Goal: Register for event/course

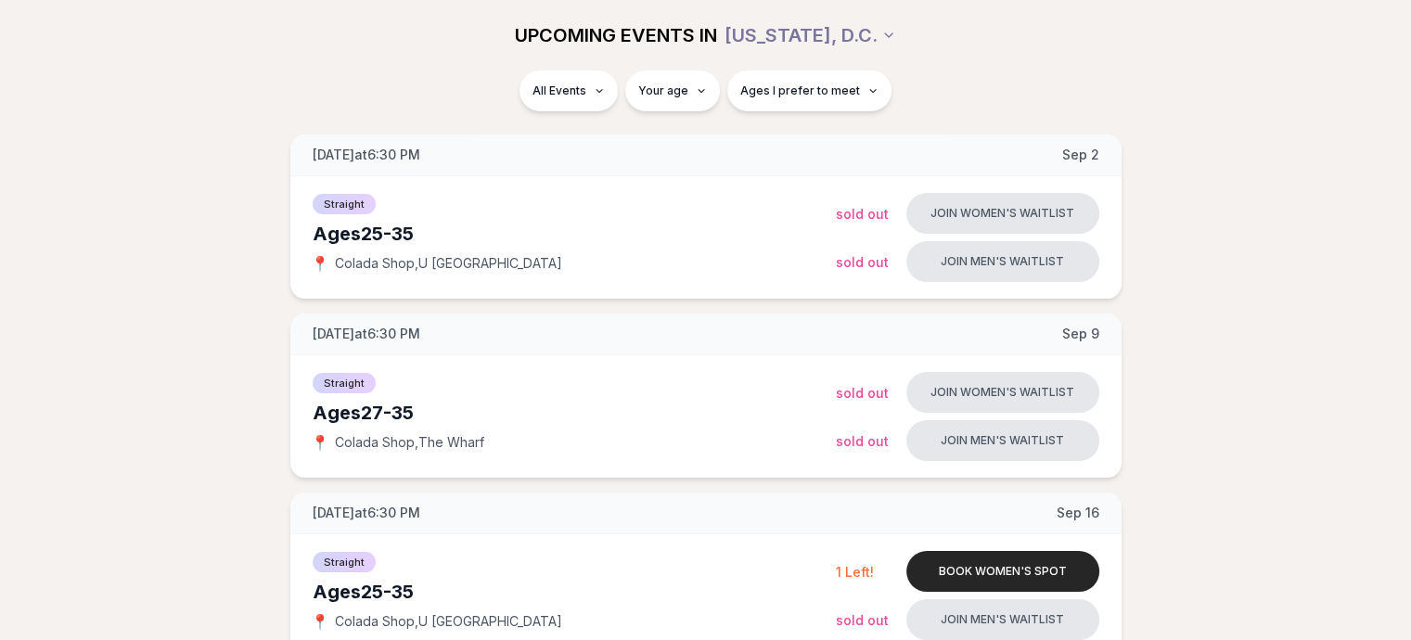
scroll to position [254, 0]
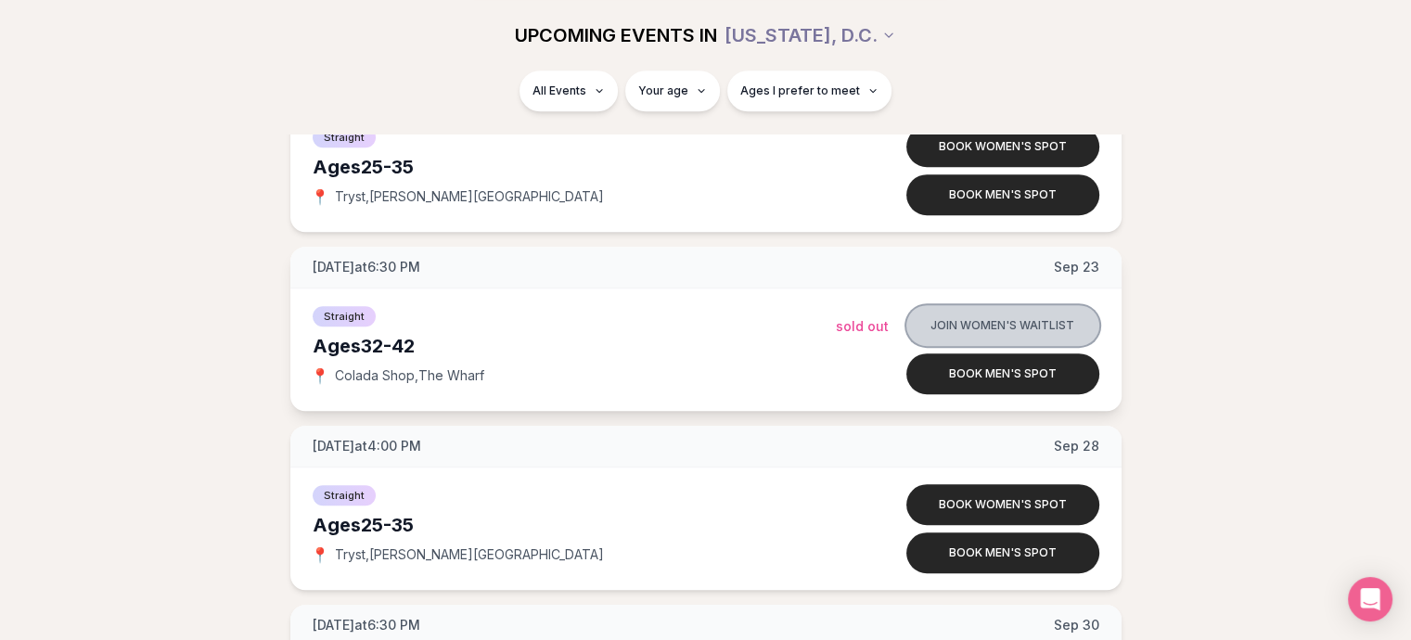
scroll to position [862, 0]
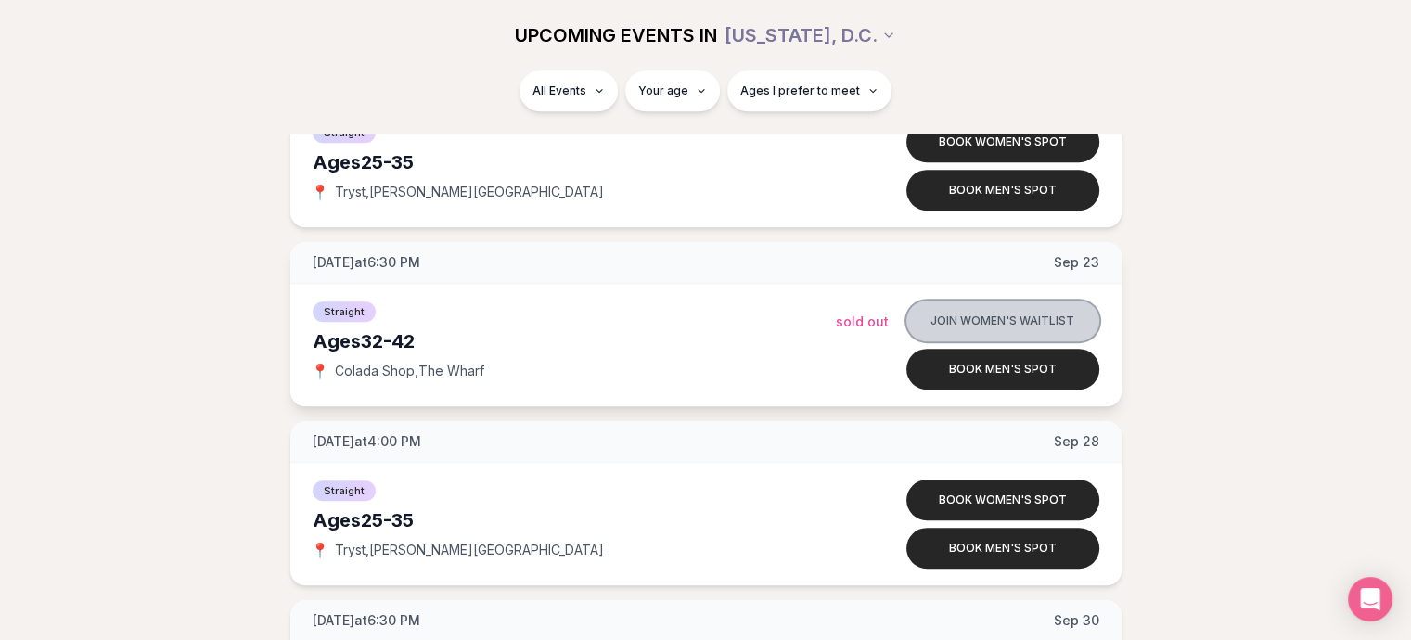
click at [960, 311] on button "Join women's waitlist" at bounding box center [1002, 321] width 193 height 41
click at [1041, 309] on button "Join women's waitlist" at bounding box center [1002, 321] width 193 height 41
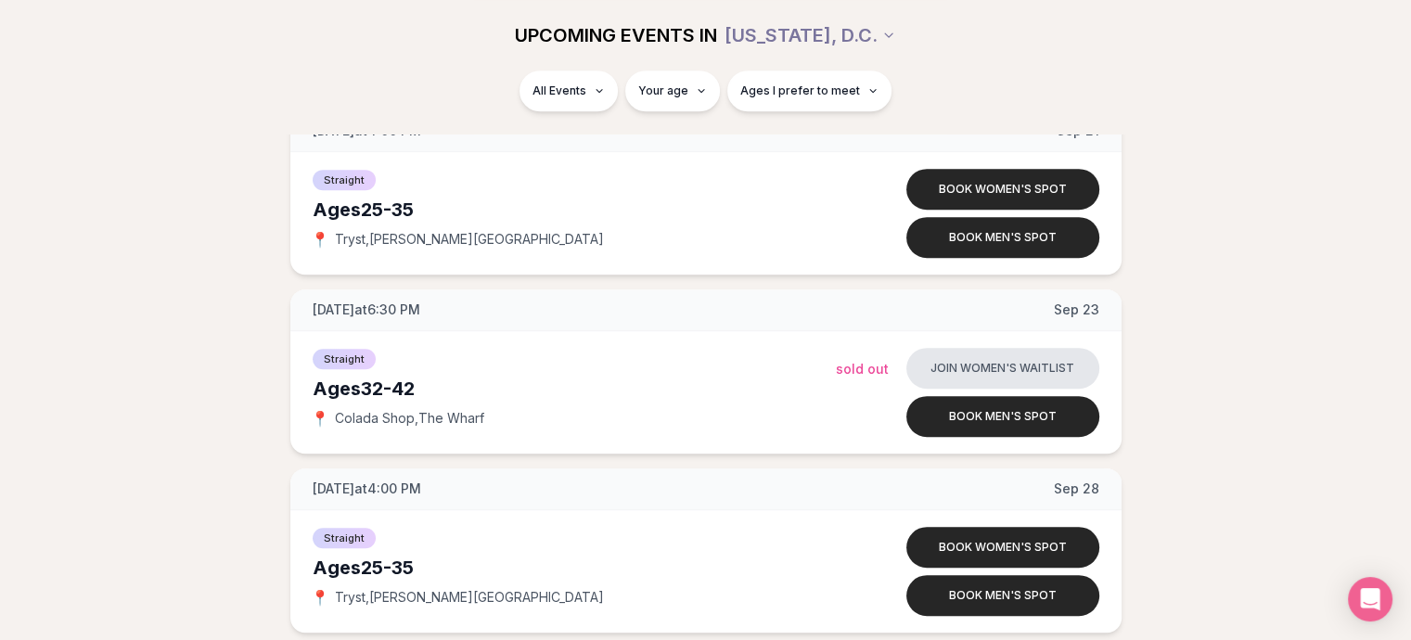
scroll to position [805, 0]
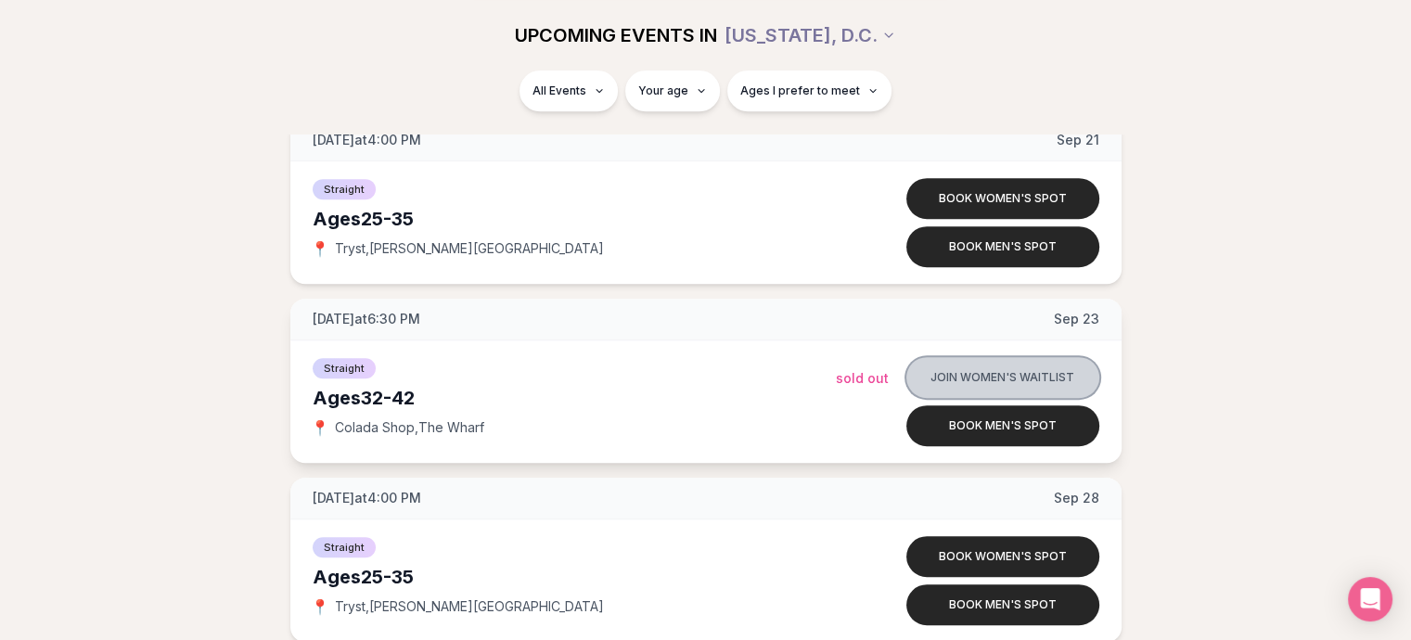
click at [1037, 373] on button "Join women's waitlist" at bounding box center [1002, 377] width 193 height 41
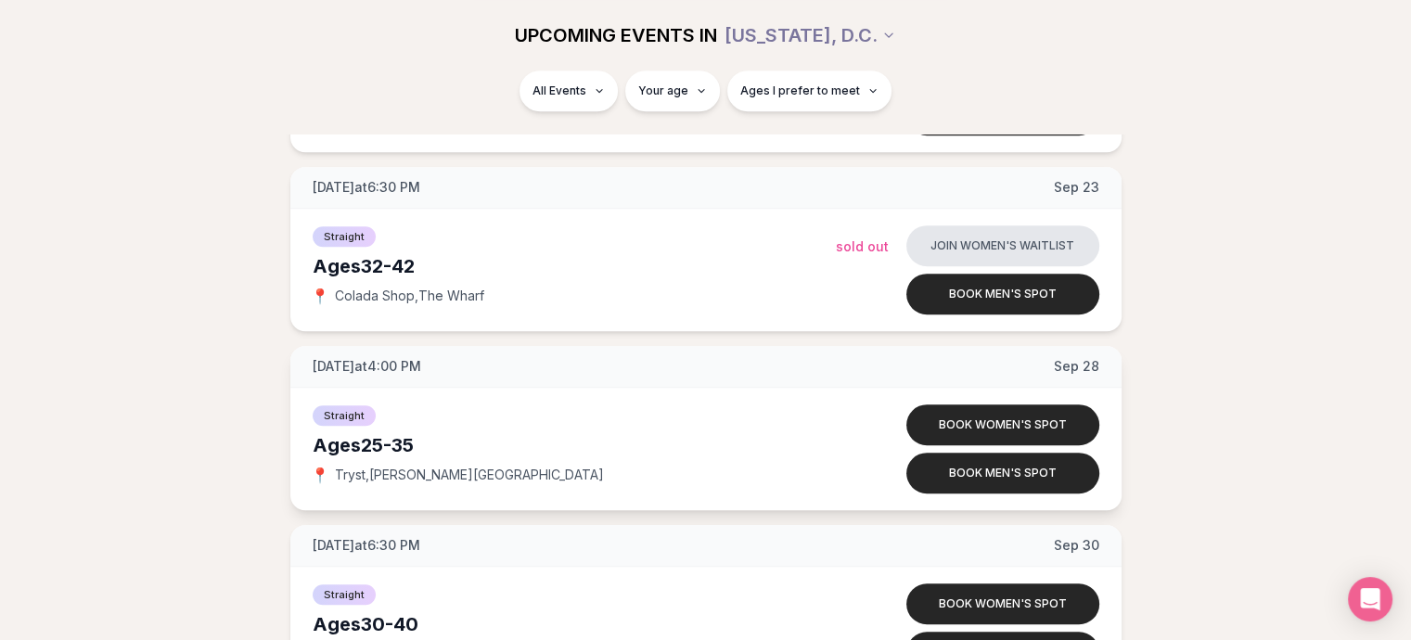
scroll to position [913, 0]
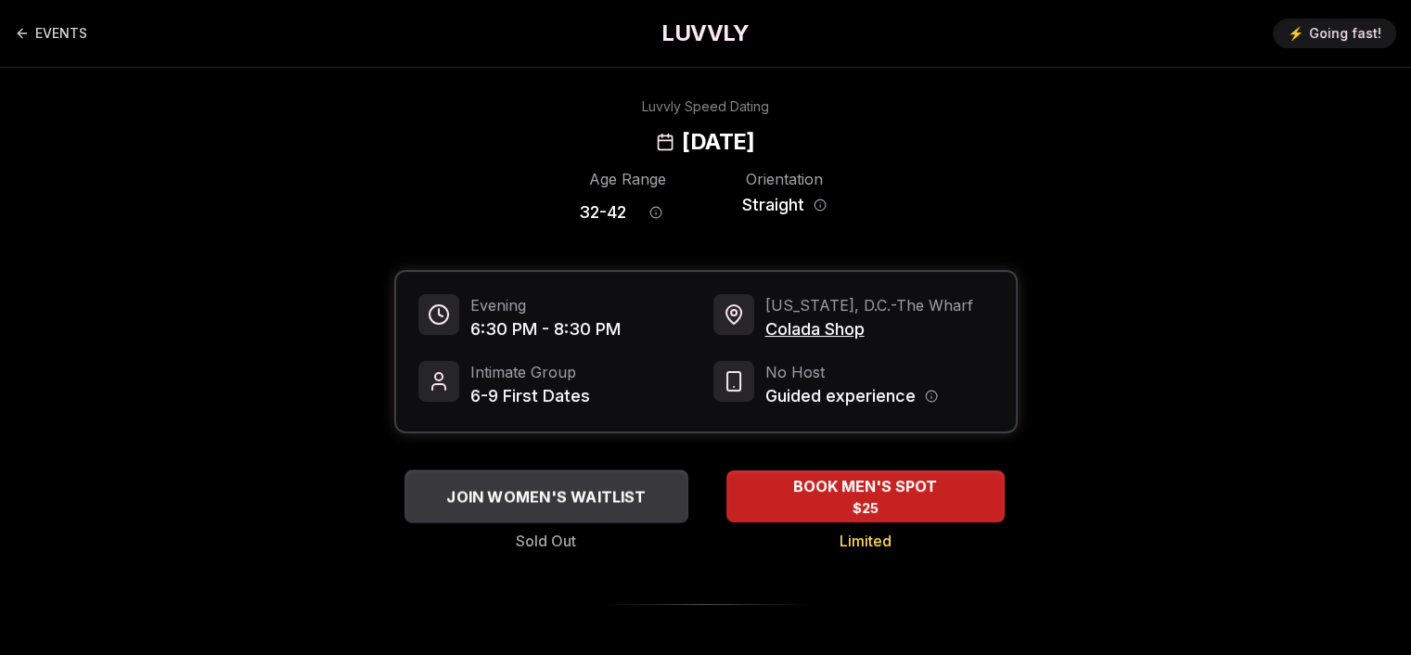
click at [552, 506] on span "JOIN WOMEN'S WAITLIST" at bounding box center [546, 496] width 207 height 22
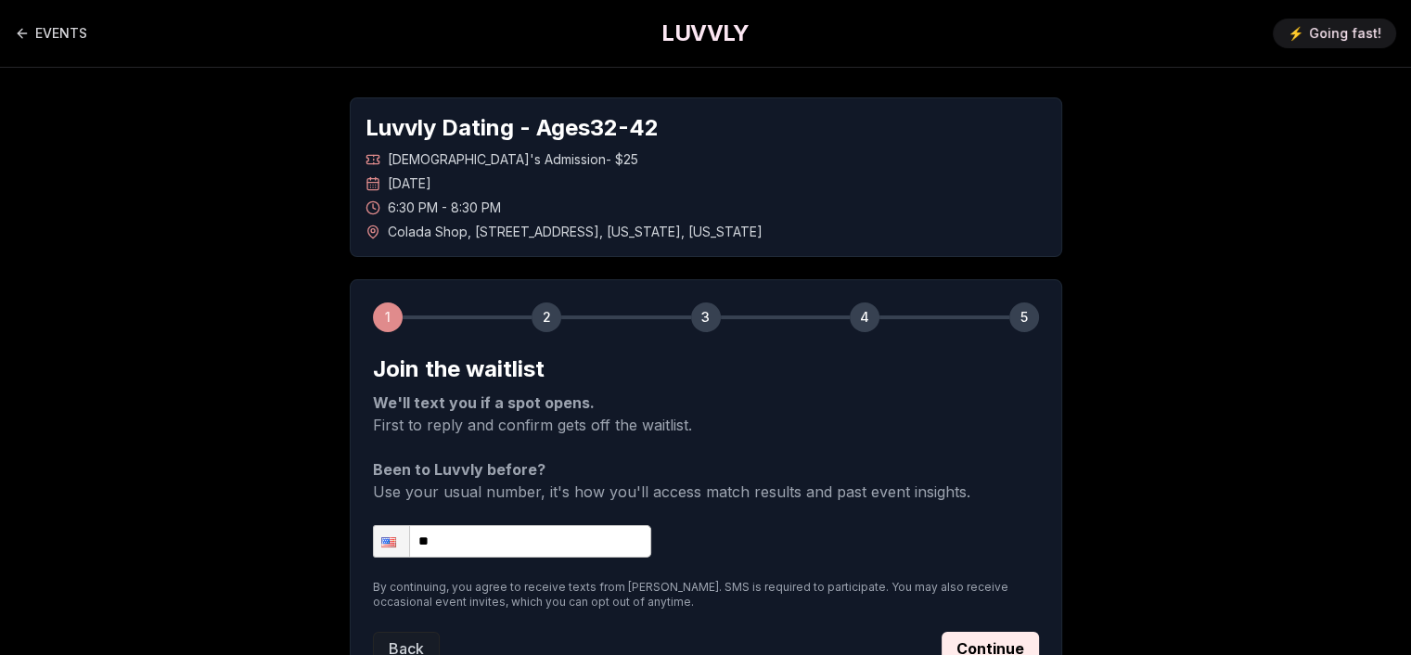
click at [501, 536] on input "**" at bounding box center [512, 541] width 278 height 32
type input "**********"
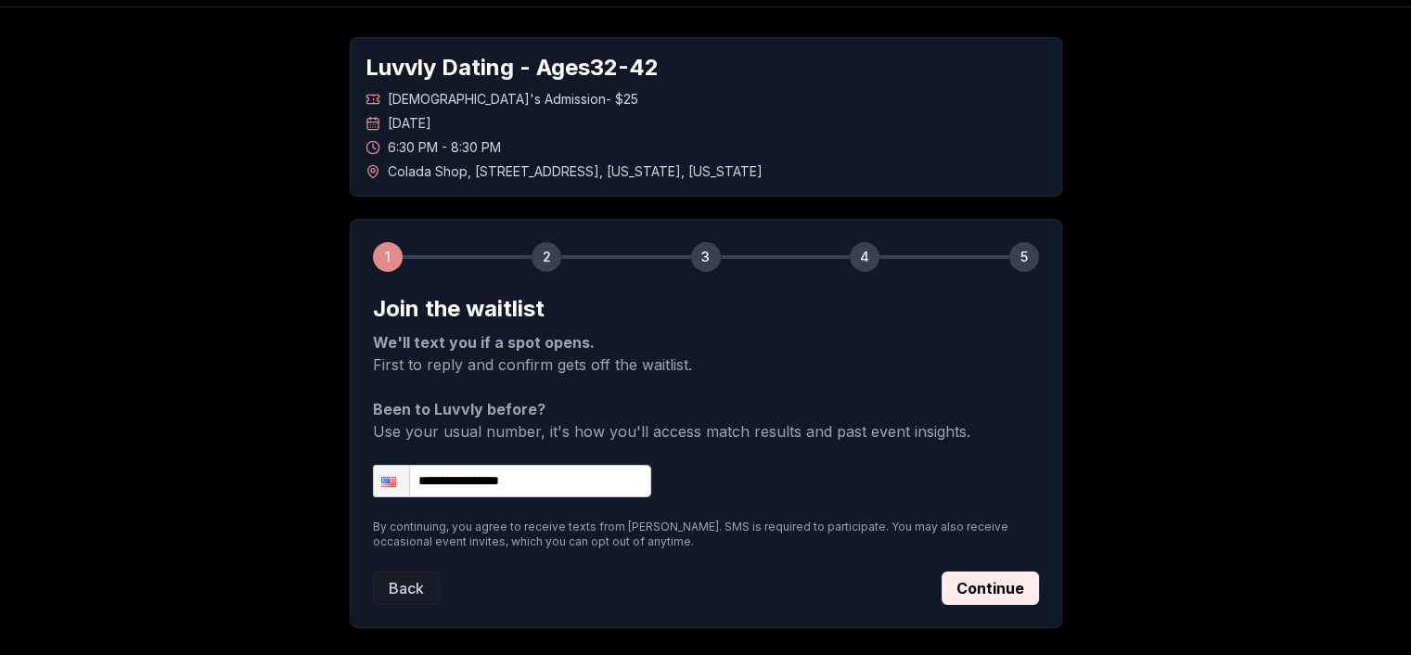
scroll to position [61, 0]
click at [997, 584] on button "Continue" at bounding box center [990, 587] width 97 height 33
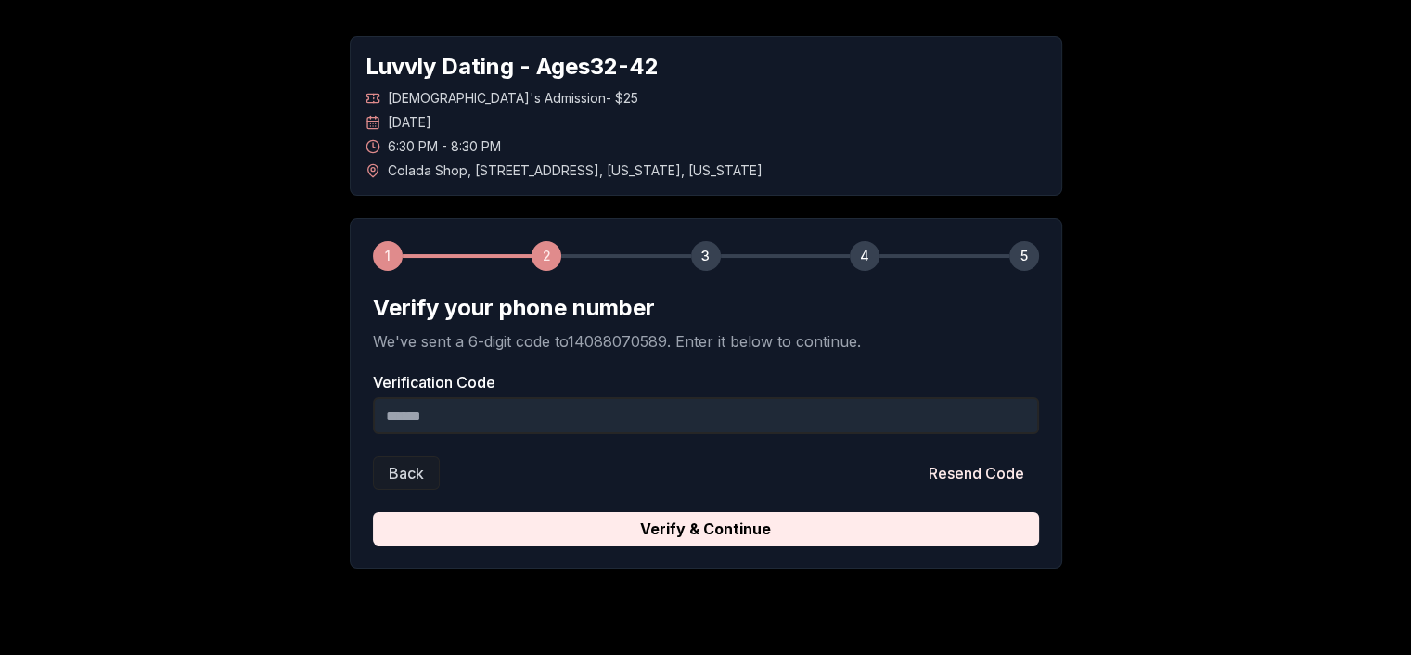
click at [580, 413] on input "Verification Code" at bounding box center [706, 415] width 666 height 37
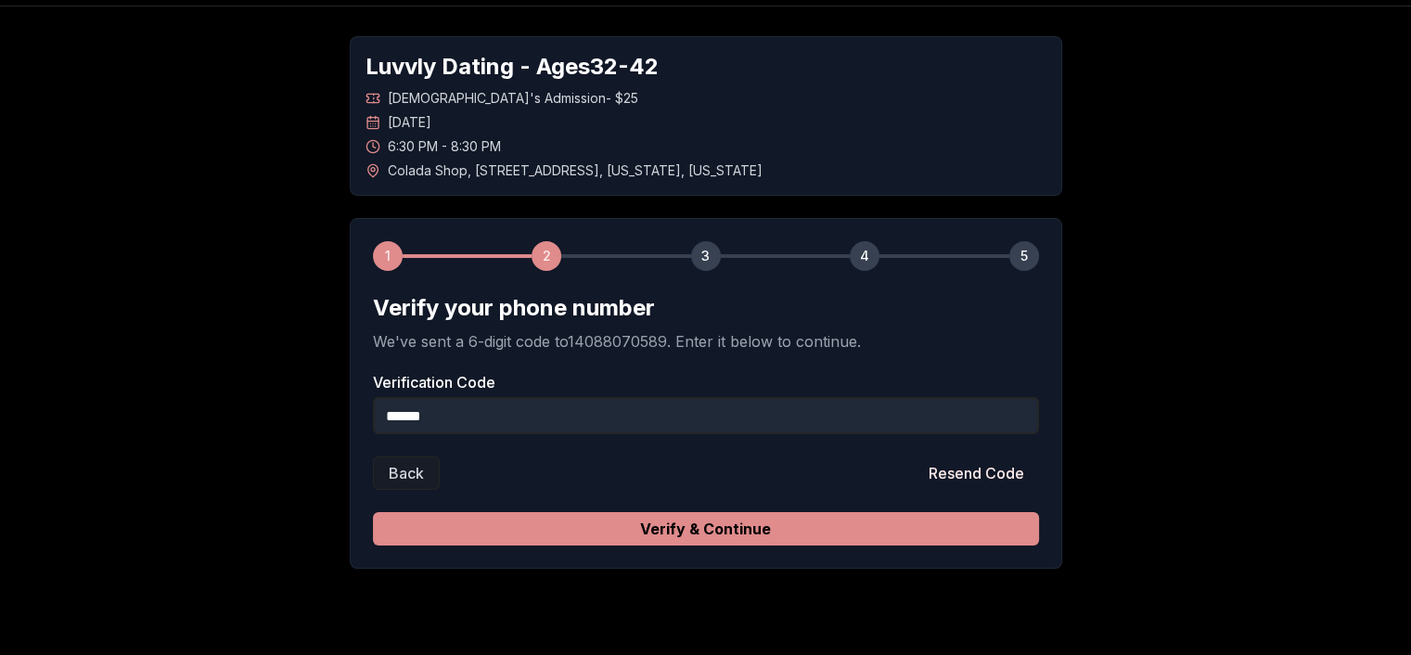
type input "******"
click at [732, 537] on button "Verify & Continue" at bounding box center [706, 528] width 666 height 33
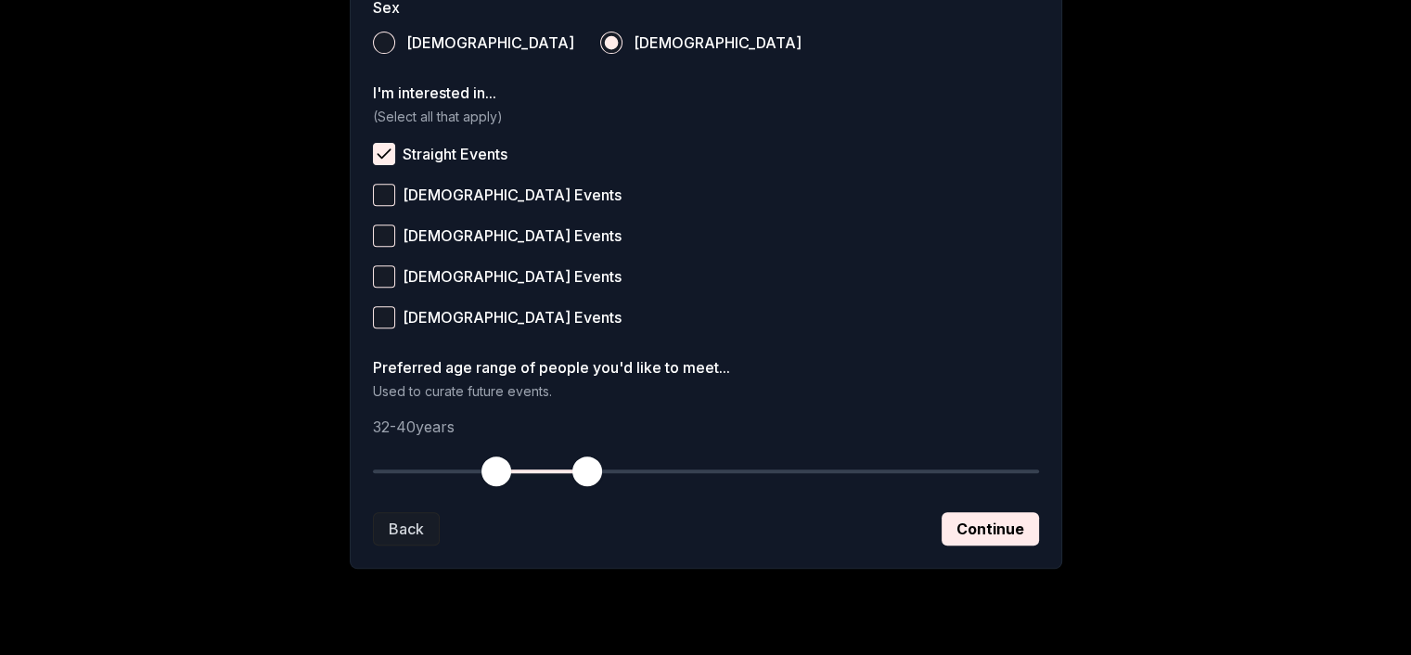
scroll to position [731, 0]
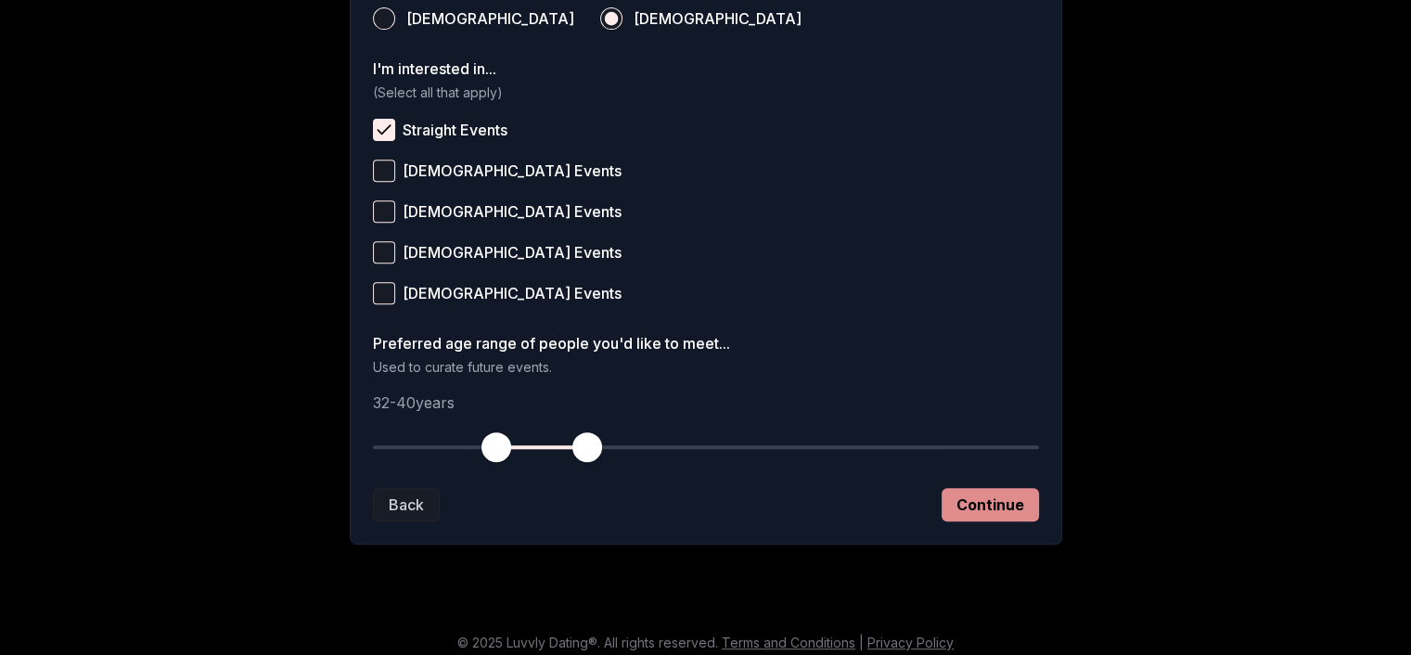
click at [1015, 505] on button "Continue" at bounding box center [990, 504] width 97 height 33
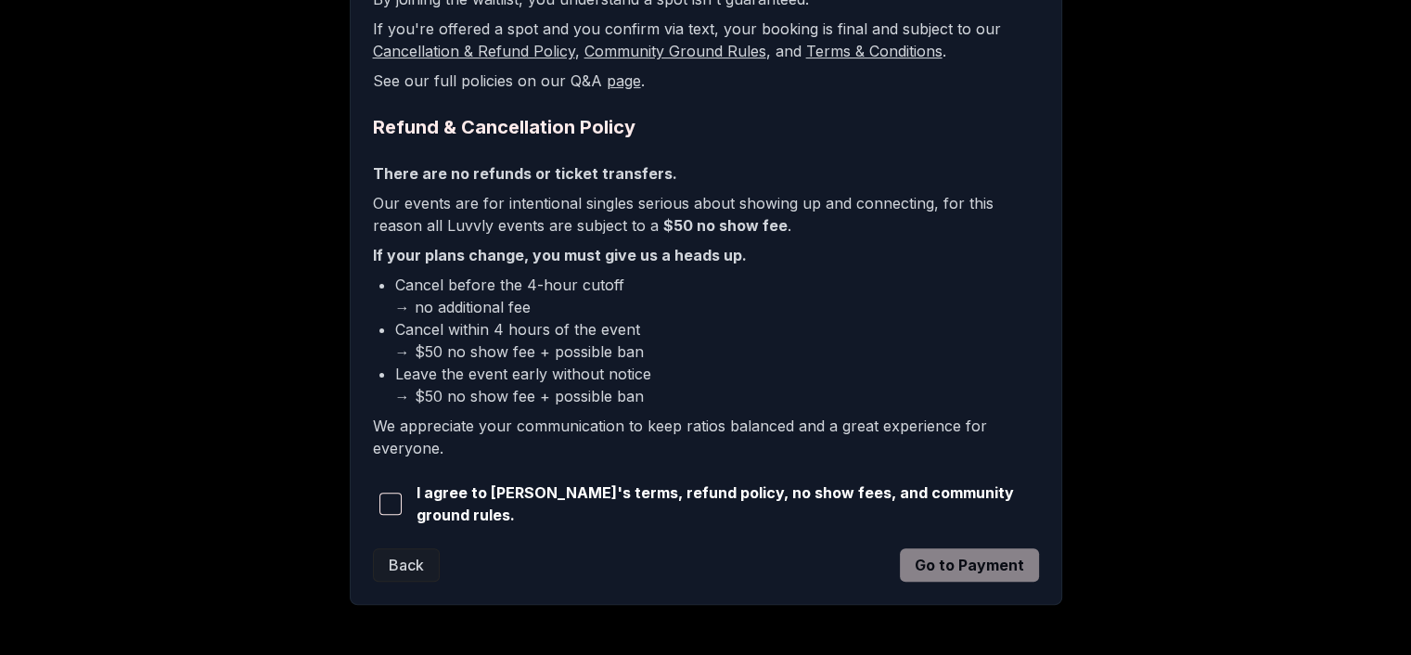
scroll to position [405, 0]
click at [401, 498] on span "button" at bounding box center [390, 503] width 22 height 22
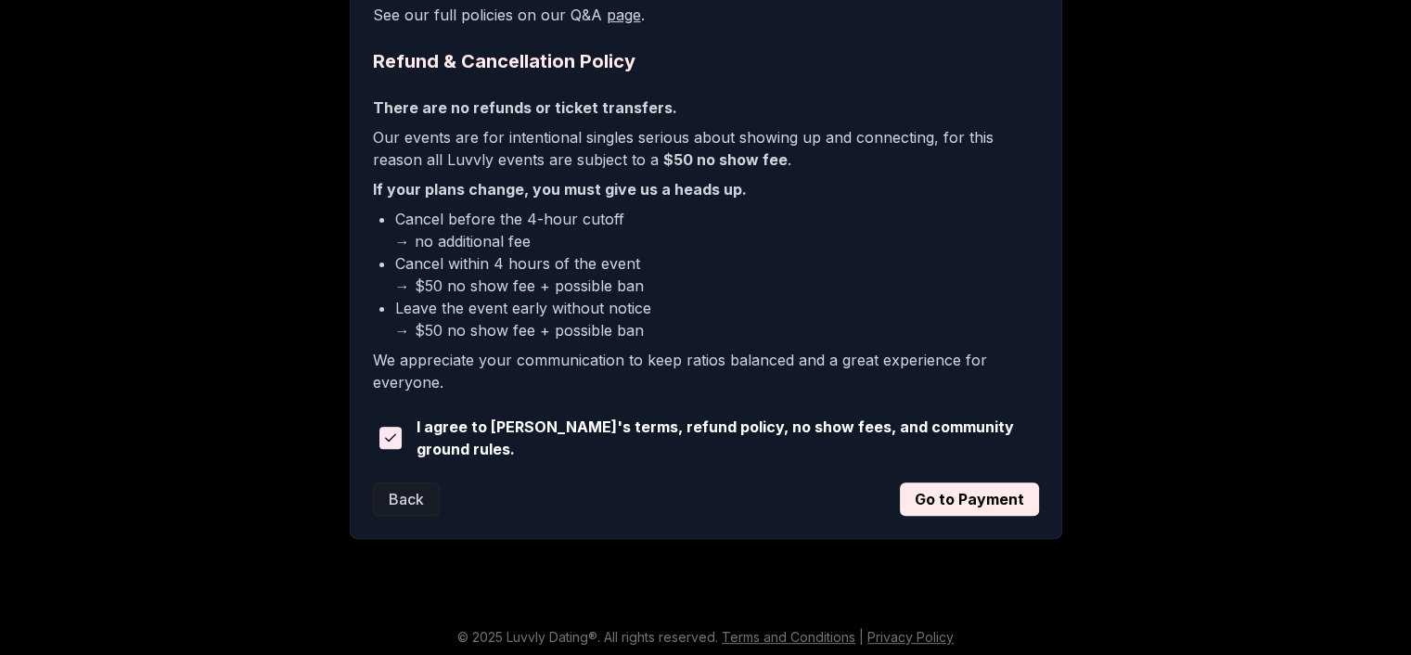
scroll to position [471, 0]
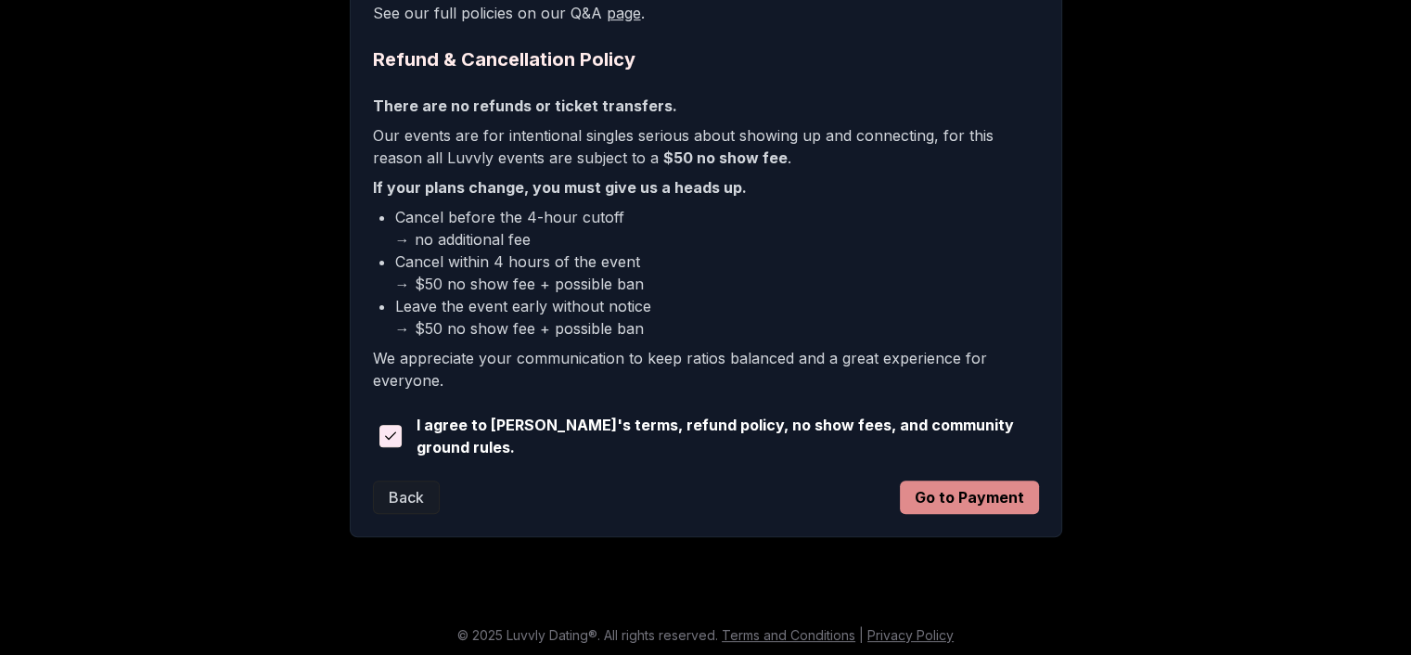
click at [947, 483] on button "Go to Payment" at bounding box center [969, 497] width 139 height 33
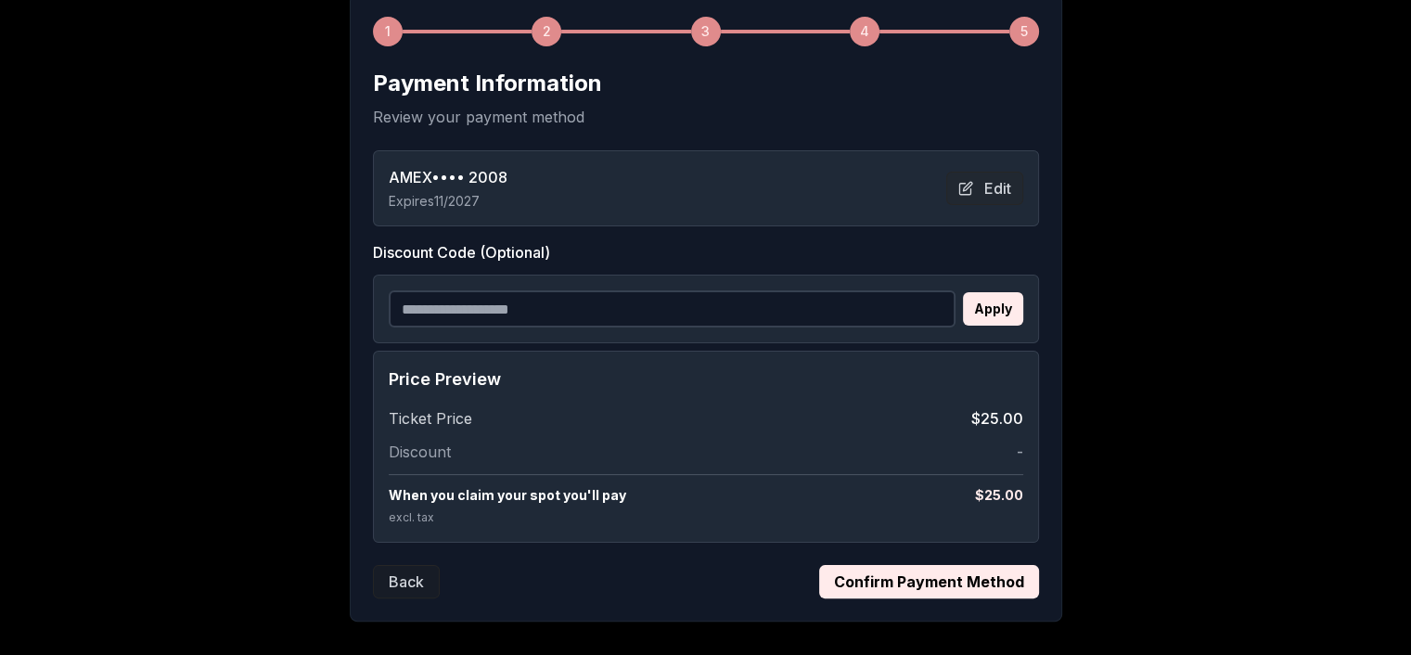
scroll to position [373, 0]
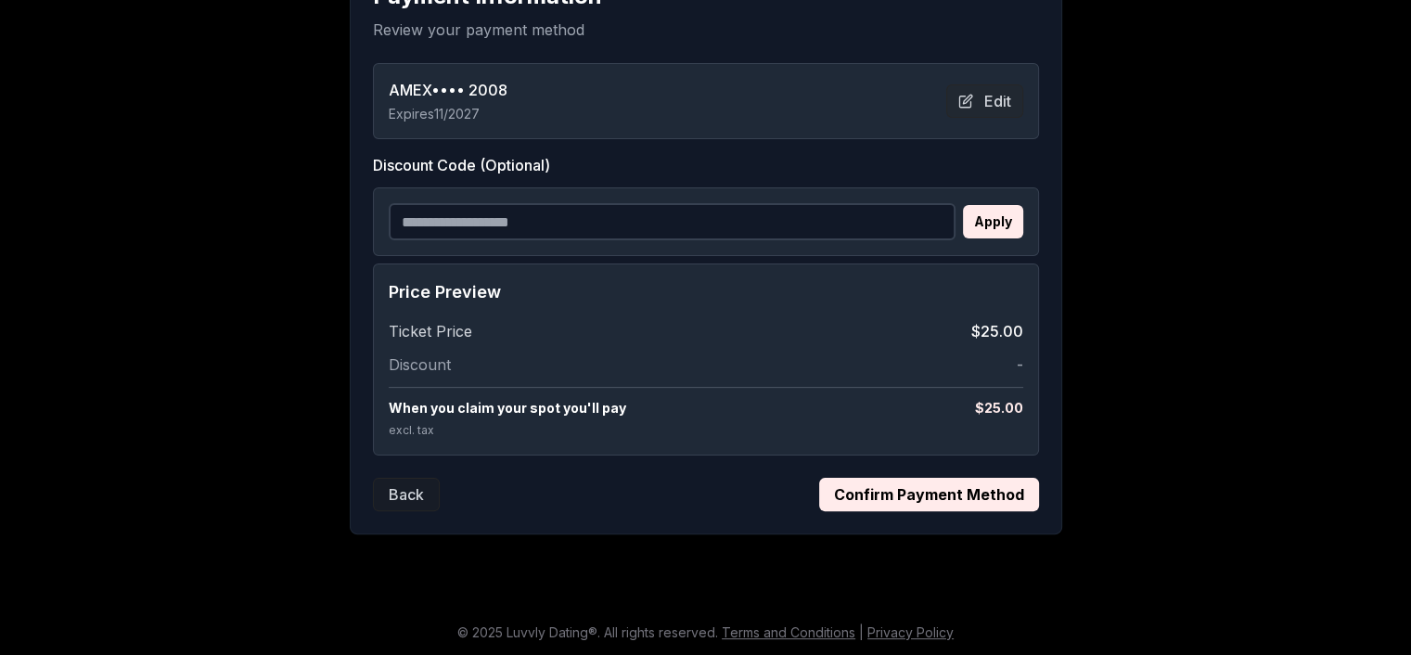
click at [892, 485] on button "Confirm Payment Method" at bounding box center [929, 494] width 220 height 33
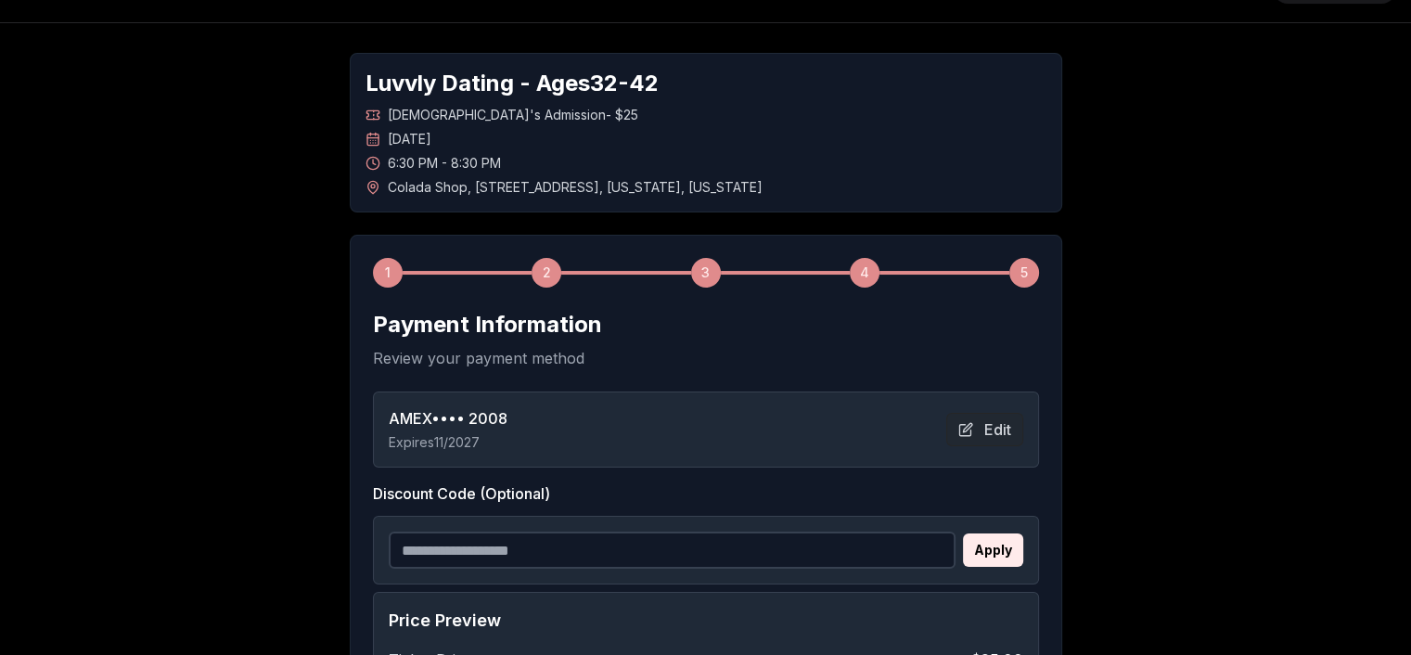
scroll to position [1, 0]
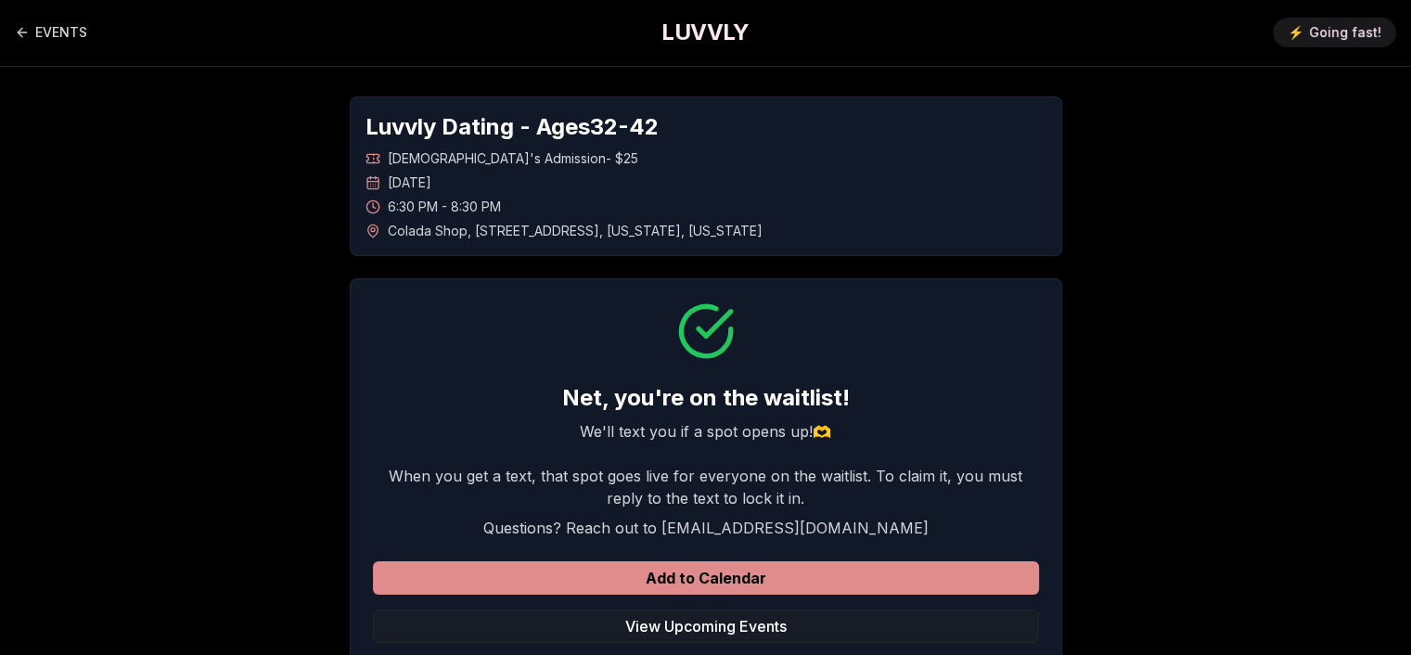
click at [698, 582] on button "Add to Calendar" at bounding box center [706, 577] width 666 height 33
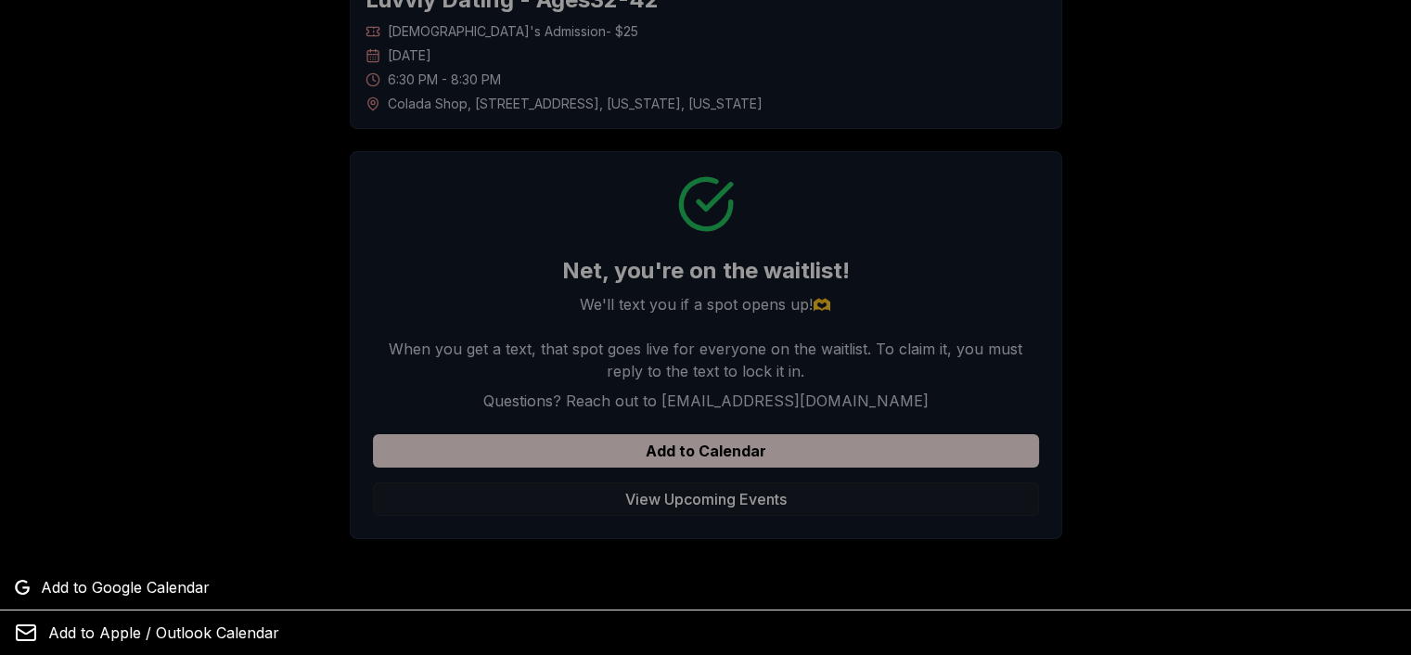
scroll to position [134, 0]
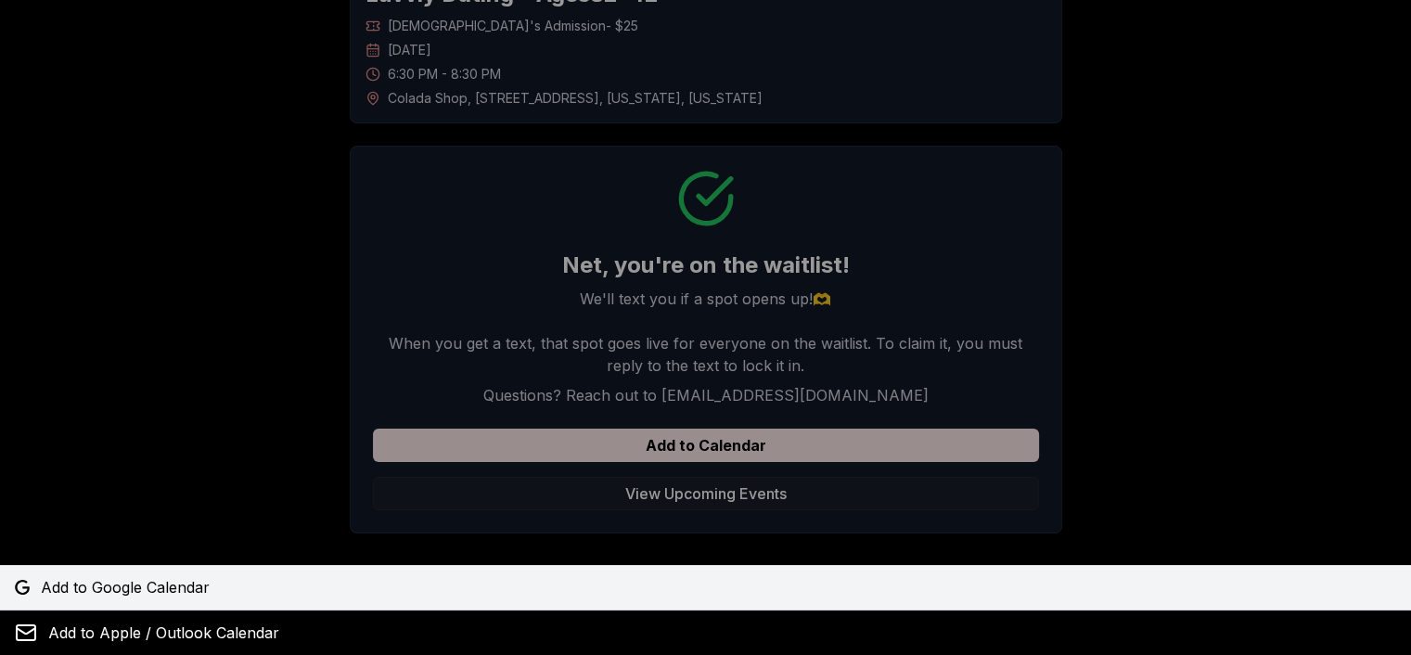
click at [122, 576] on span "Add to Google Calendar" at bounding box center [125, 587] width 169 height 22
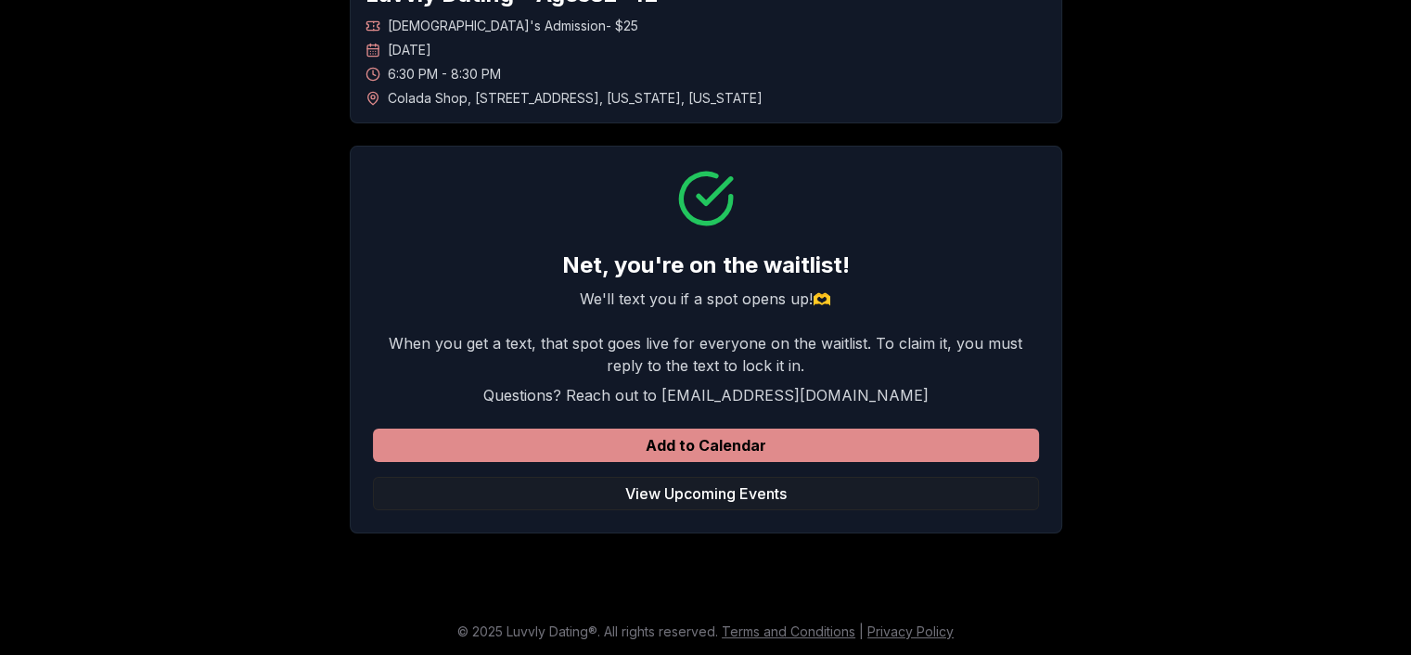
click at [753, 439] on button "Add to Calendar" at bounding box center [706, 445] width 666 height 33
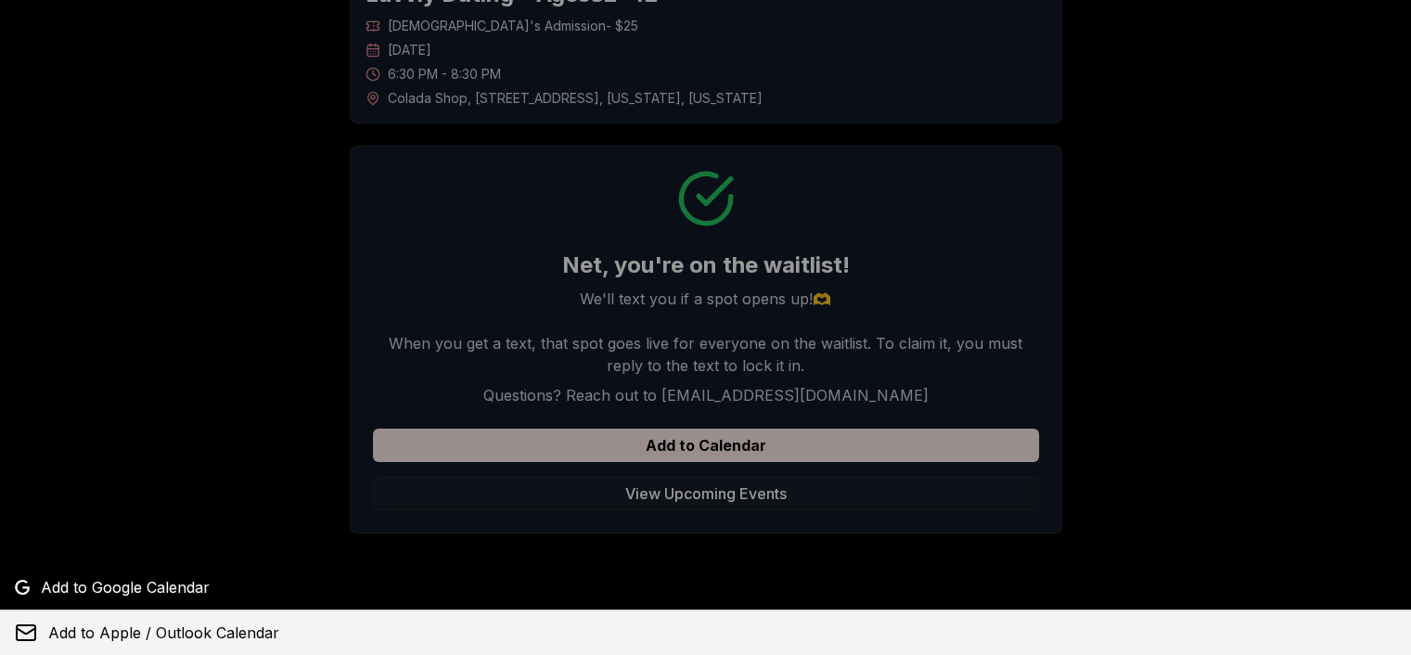
click at [178, 622] on span "Add to Apple / Outlook Calendar" at bounding box center [163, 633] width 231 height 22
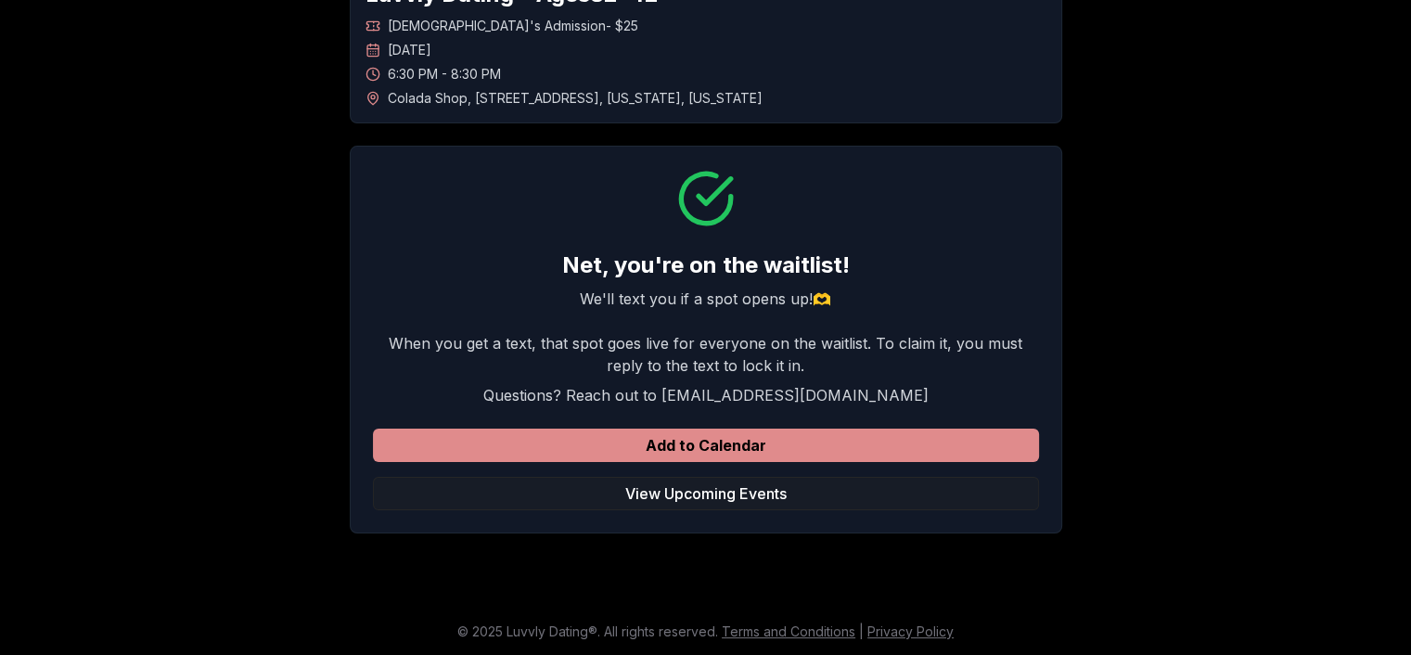
click at [711, 439] on button "Add to Calendar" at bounding box center [706, 445] width 666 height 33
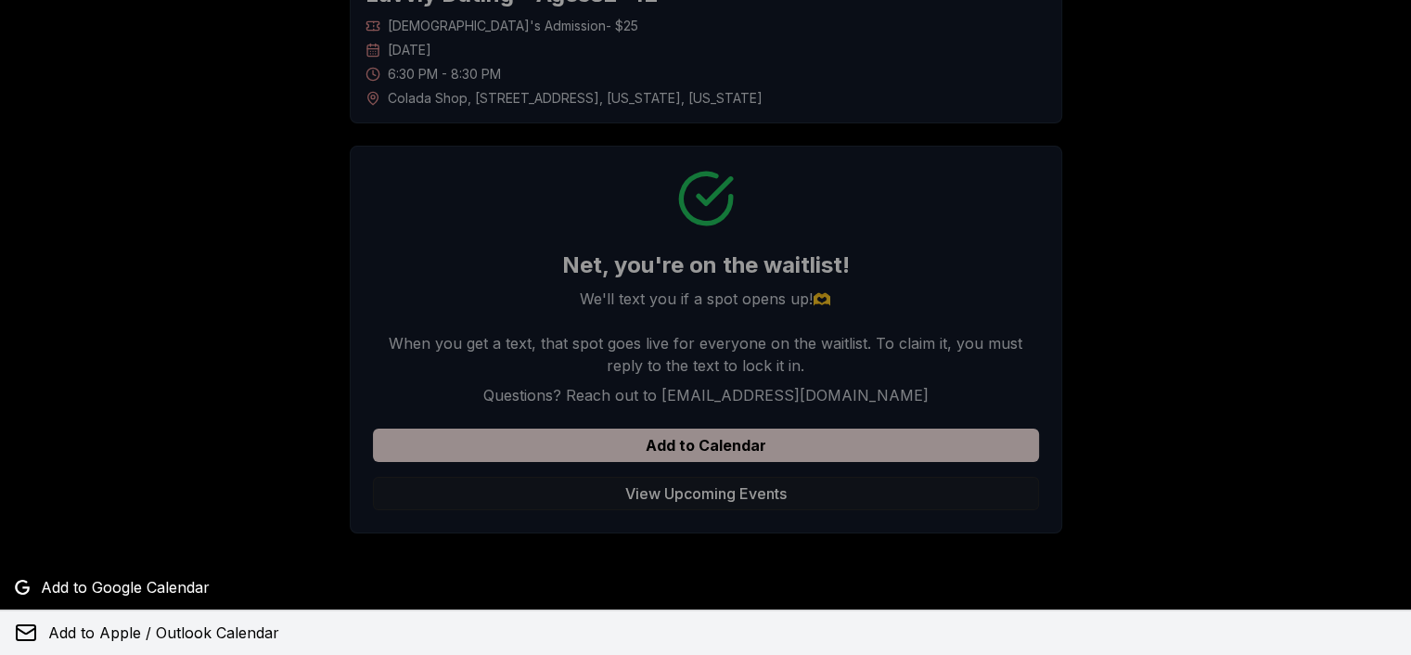
click at [133, 627] on span "Add to Apple / Outlook Calendar" at bounding box center [163, 633] width 231 height 22
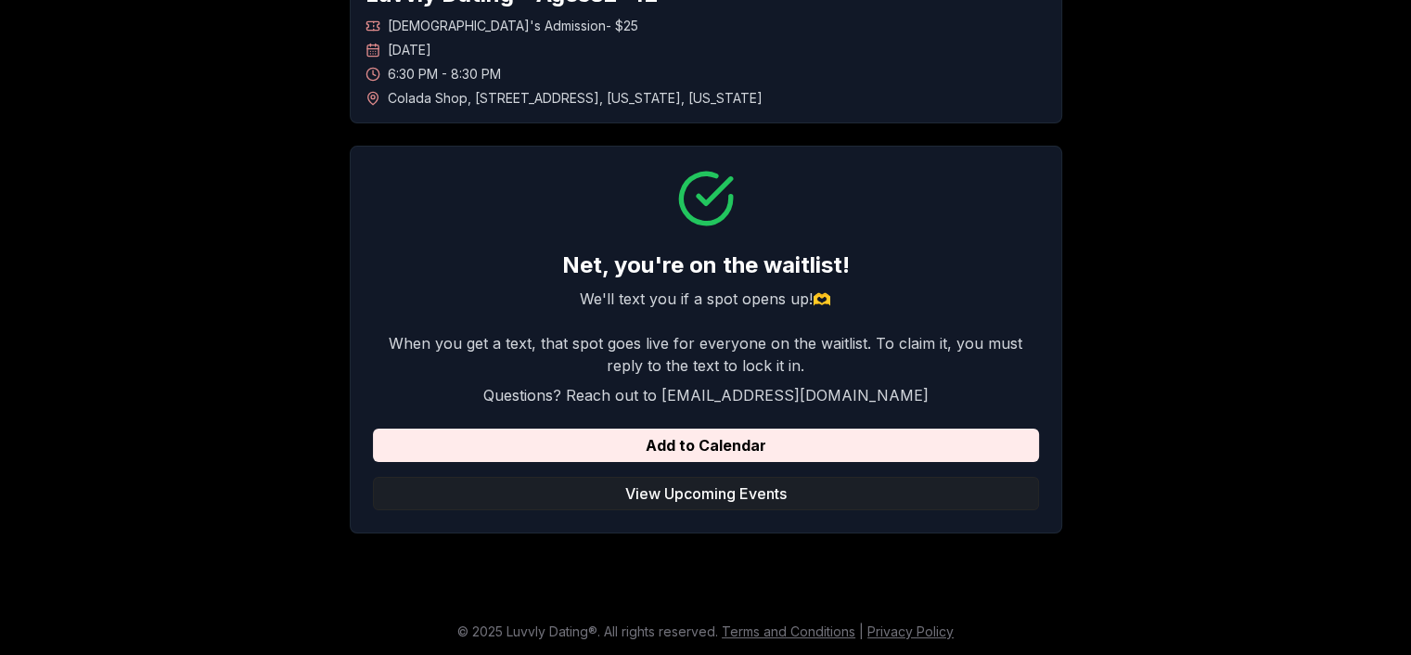
click at [720, 497] on button "View Upcoming Events" at bounding box center [706, 493] width 666 height 33
